Goal: Information Seeking & Learning: Learn about a topic

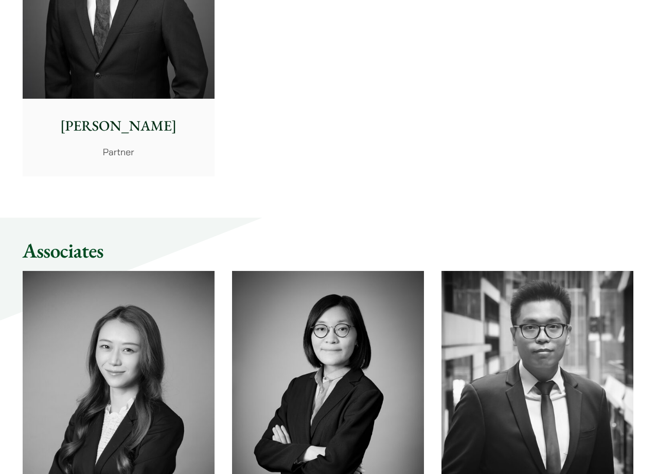
scroll to position [2580, 0]
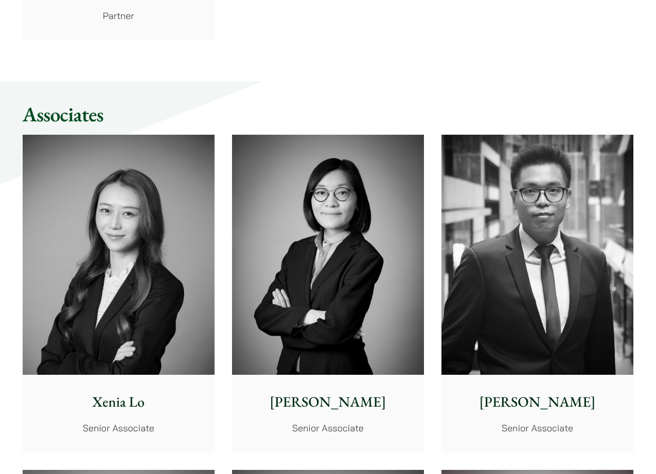
click at [362, 285] on img at bounding box center [328, 255] width 192 height 240
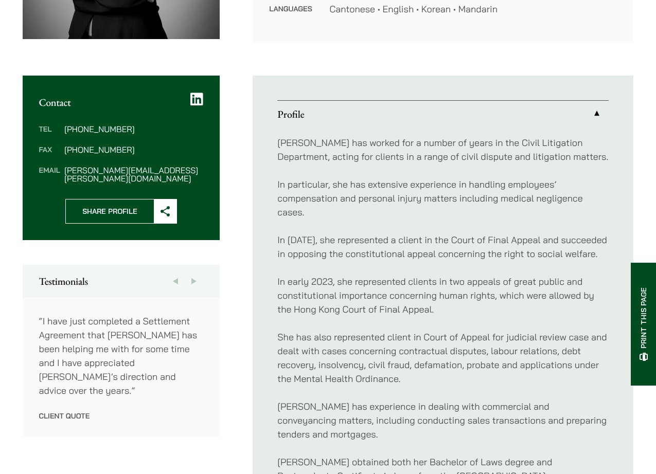
scroll to position [323, 0]
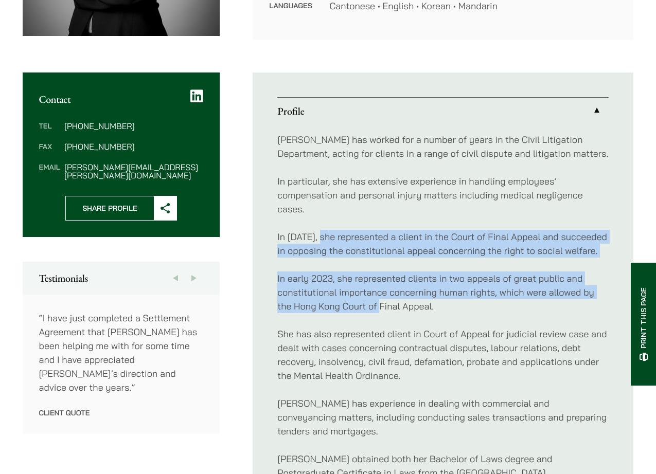
drag, startPoint x: 323, startPoint y: 235, endPoint x: 379, endPoint y: 308, distance: 92.1
click at [379, 308] on div "[PERSON_NAME] has worked for a number of years in the Civil Litigation Departme…" at bounding box center [442, 333] width 331 height 419
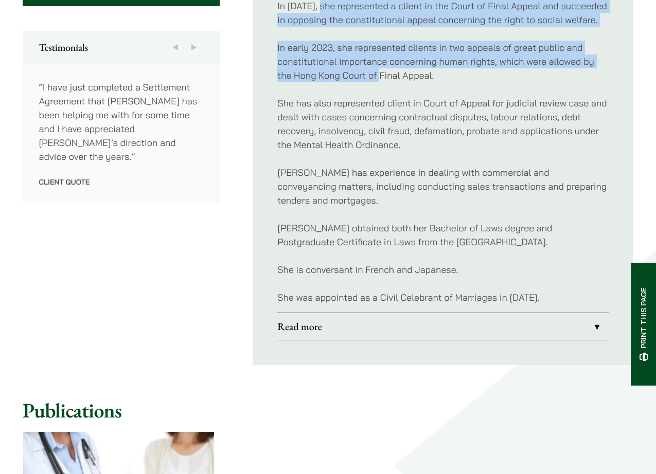
scroll to position [558, 0]
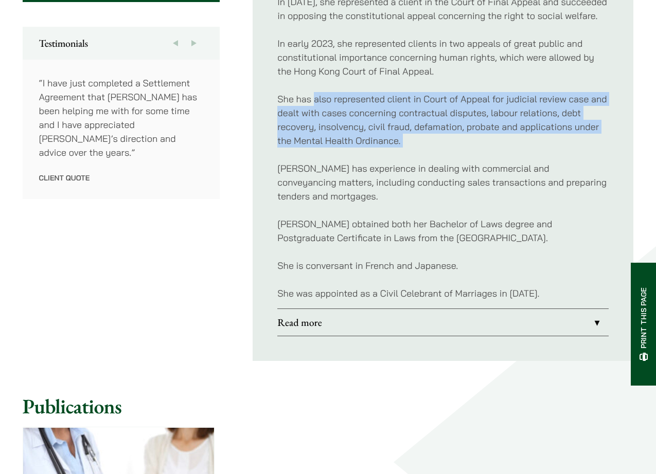
drag, startPoint x: 315, startPoint y: 98, endPoint x: 353, endPoint y: 152, distance: 66.4
click at [353, 152] on div "[PERSON_NAME] has worked for a number of years in the Civil Litigation Departme…" at bounding box center [442, 98] width 331 height 419
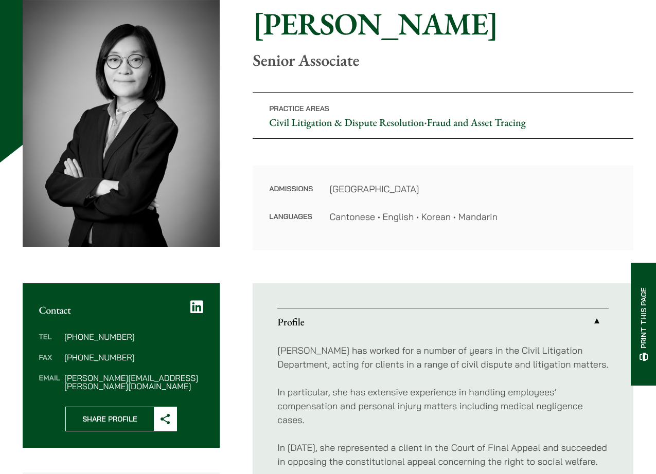
scroll to position [0, 0]
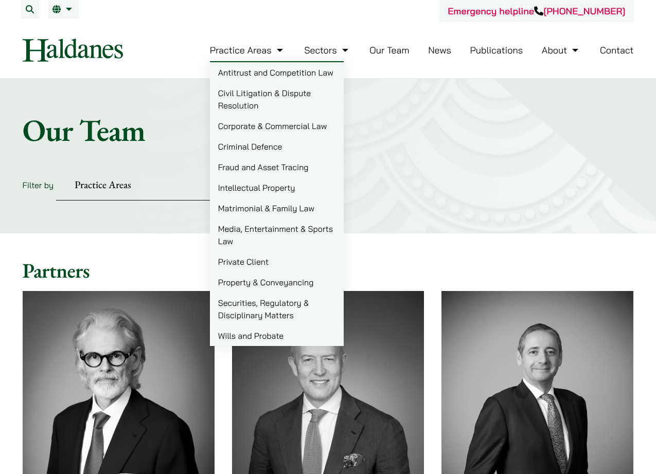
click at [257, 208] on link "Matrimonial & Family Law" at bounding box center [277, 208] width 134 height 21
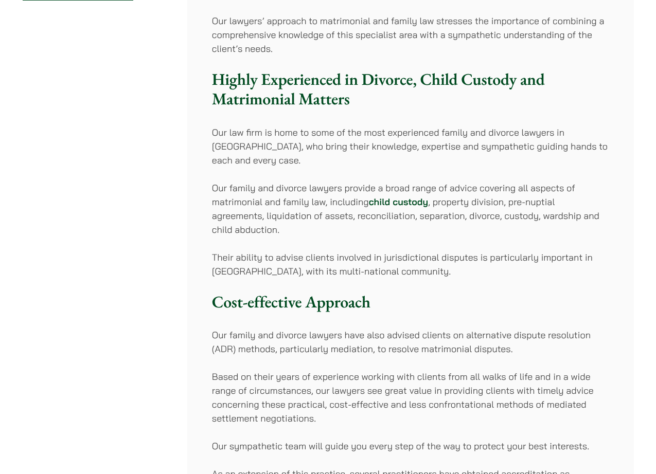
scroll to position [256, 0]
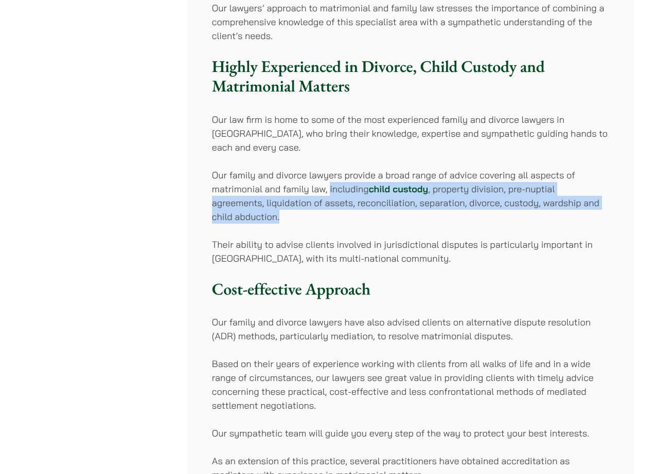
drag, startPoint x: 329, startPoint y: 187, endPoint x: 344, endPoint y: 216, distance: 32.7
click at [344, 216] on p "Our family and divorce lawyers provide a broad range of advice covering all asp…" at bounding box center [410, 196] width 397 height 56
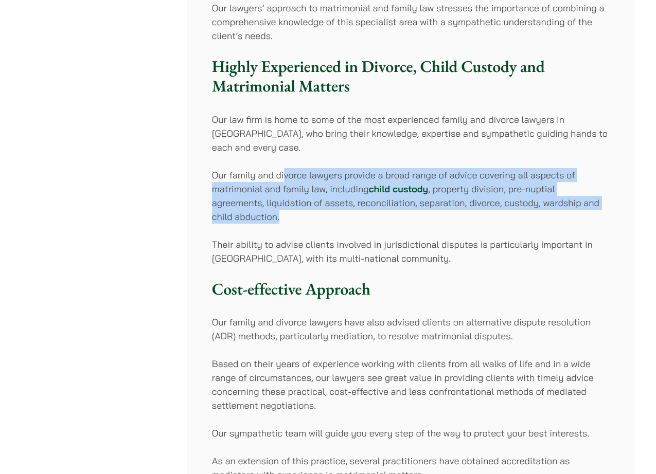
drag, startPoint x: 344, startPoint y: 216, endPoint x: 286, endPoint y: 180, distance: 68.6
click at [286, 180] on p "Our family and divorce lawyers provide a broad range of advice covering all asp…" at bounding box center [410, 196] width 397 height 56
